Goal: Check status: Check status

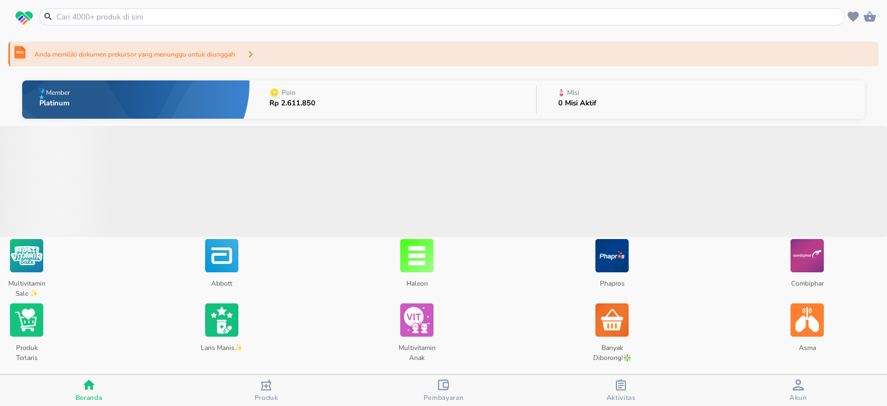
click at [464, 397] on span "Pembayaran" at bounding box center [443, 390] width 171 height 23
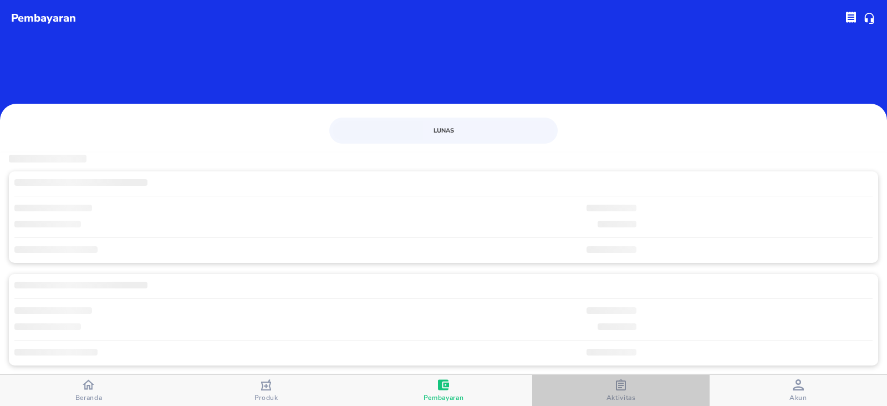
click at [623, 394] on span "Aktivitas" at bounding box center [620, 397] width 29 height 9
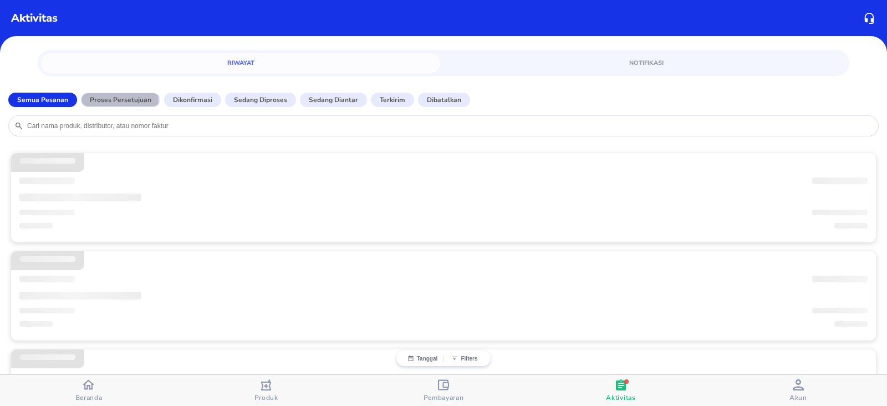
click at [104, 101] on p "Proses Persetujuan" at bounding box center [121, 100] width 62 height 10
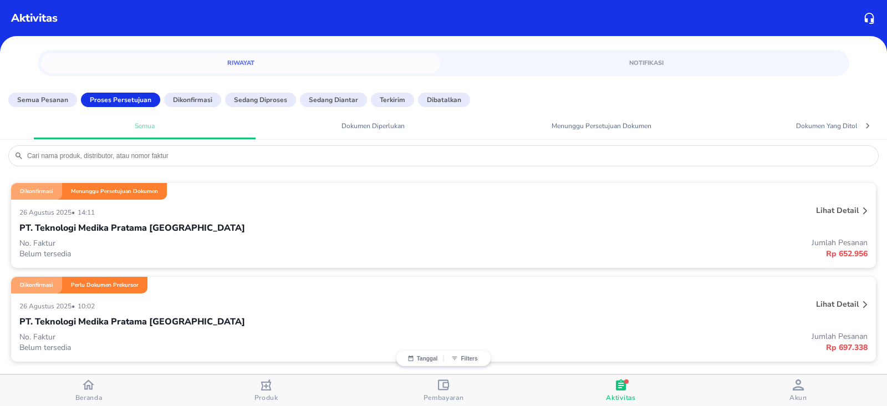
click at [367, 303] on div "[DATE] • 10:02" at bounding box center [266, 305] width 494 height 13
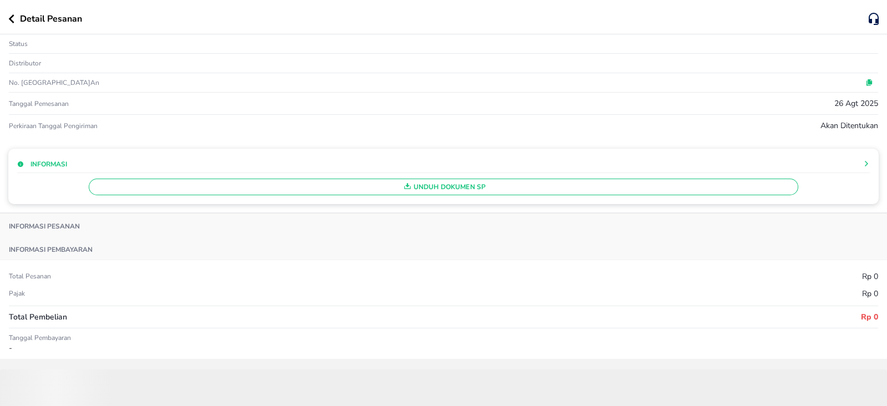
click at [11, 15] on icon "button" at bounding box center [11, 18] width 6 height 9
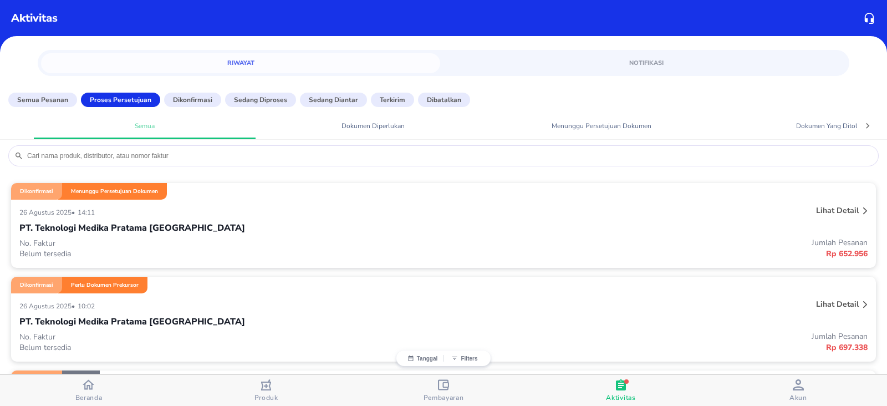
click at [188, 102] on p "Dikonfirmasi" at bounding box center [192, 100] width 39 height 10
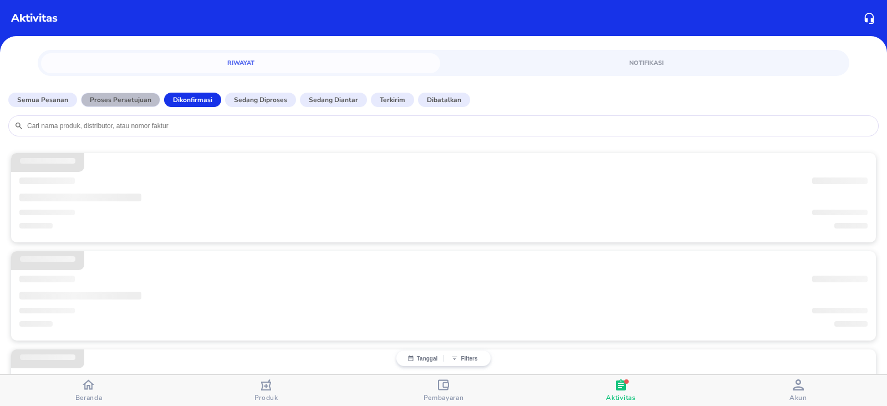
click at [127, 103] on p "Proses Persetujuan" at bounding box center [121, 100] width 62 height 10
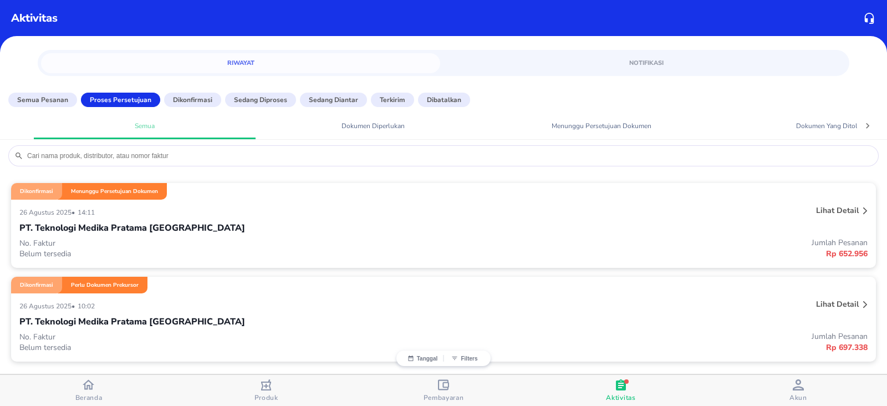
click at [274, 224] on div "PT. Teknologi Medika Pratama [GEOGRAPHIC_DATA]" at bounding box center [443, 227] width 848 height 19
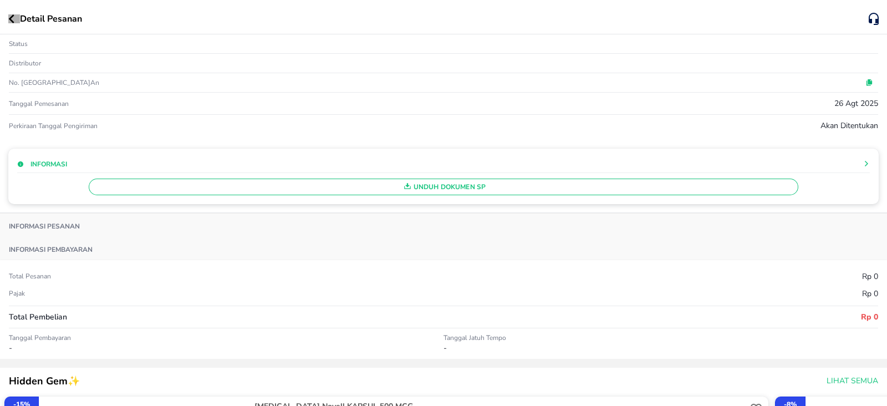
click at [14, 20] on button "button" at bounding box center [14, 18] width 12 height 9
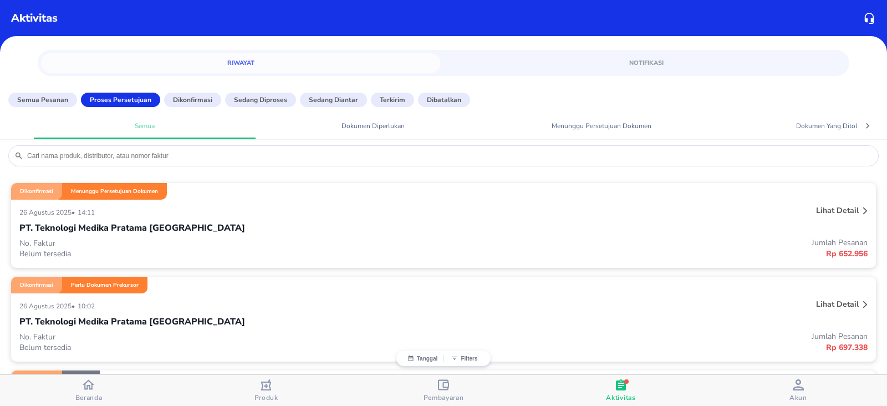
click at [606, 215] on div "Lihat detail" at bounding box center [694, 212] width 354 height 18
